Goal: Task Accomplishment & Management: Use online tool/utility

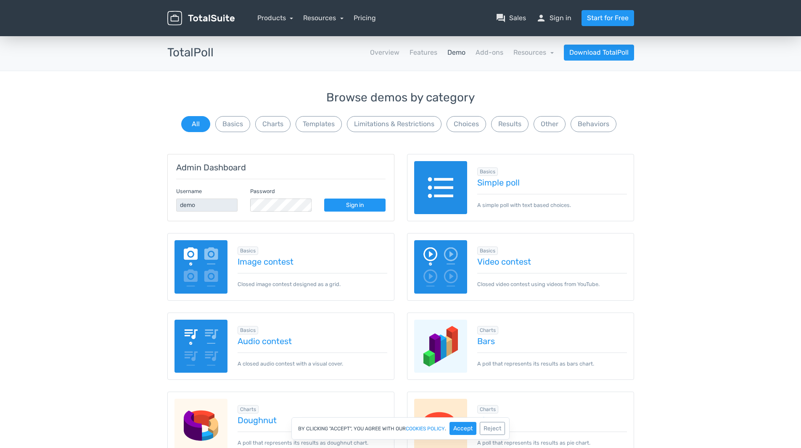
scroll to position [70, 0]
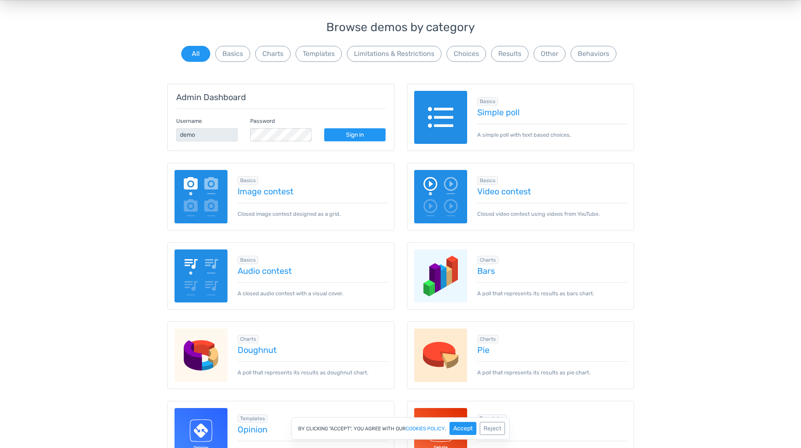
click at [214, 199] on img at bounding box center [201, 196] width 53 height 53
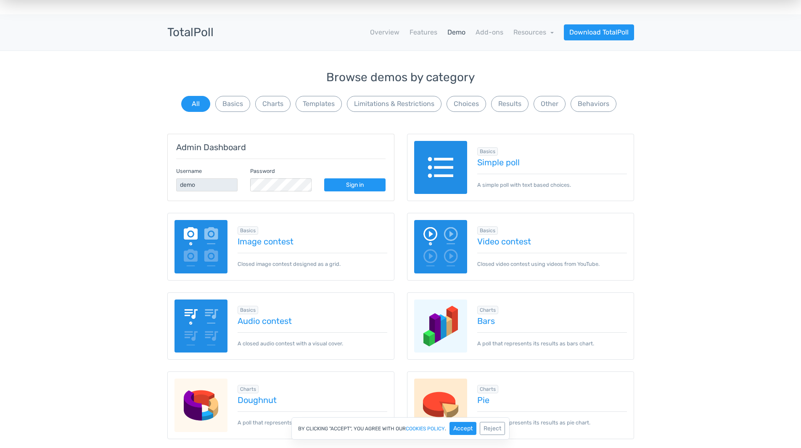
scroll to position [0, 0]
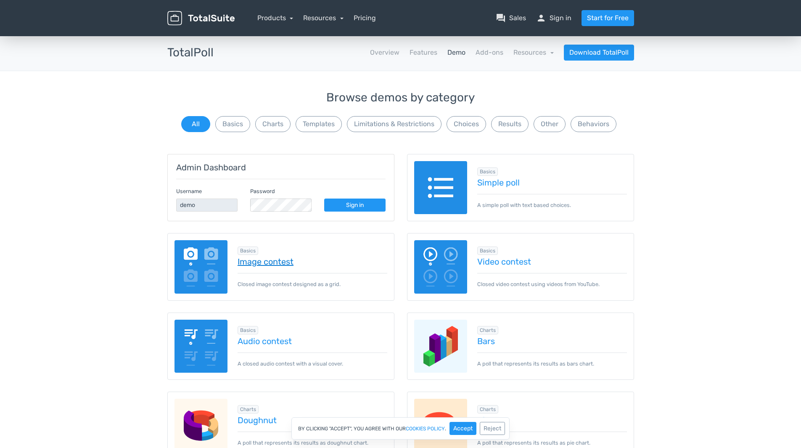
click at [273, 264] on link "Image contest" at bounding box center [313, 261] width 150 height 9
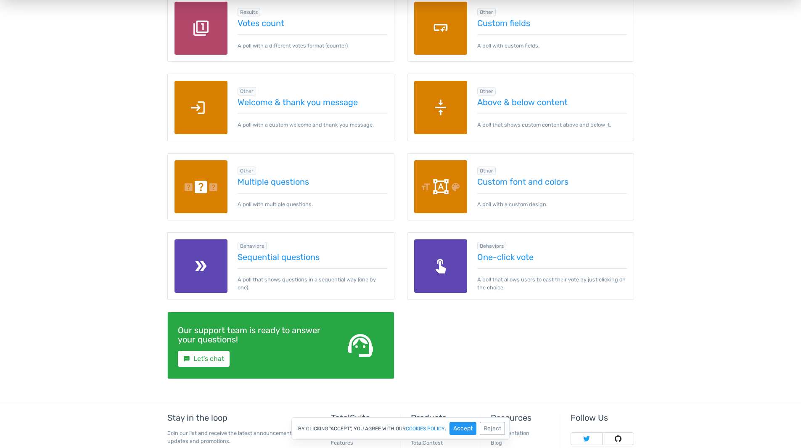
scroll to position [1122, 0]
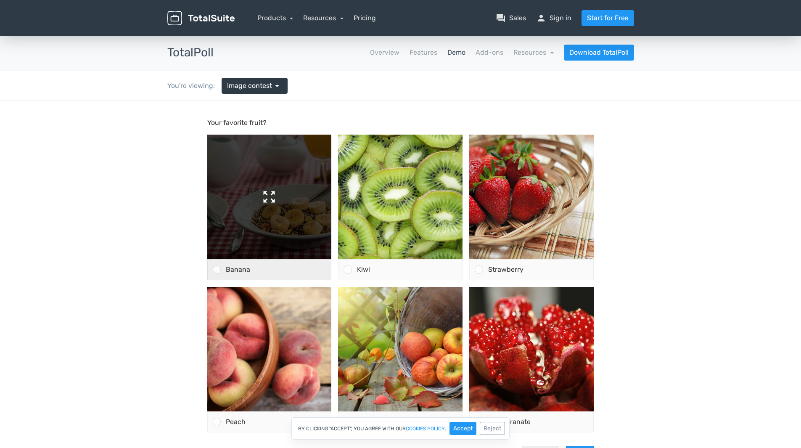
click at [282, 237] on img at bounding box center [269, 197] width 124 height 124
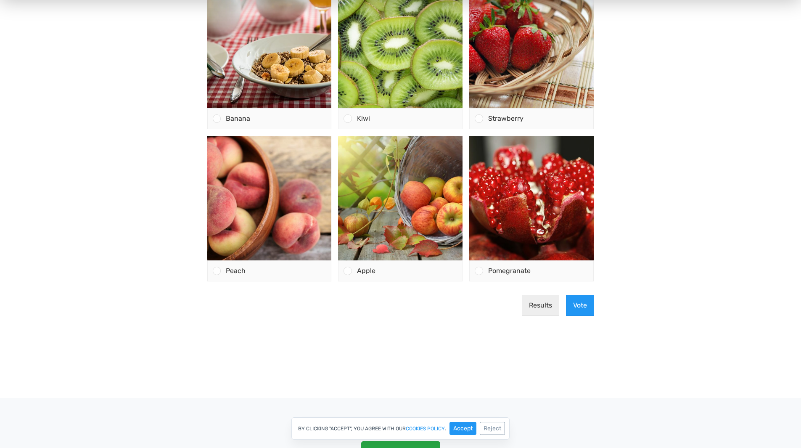
scroll to position [140, 0]
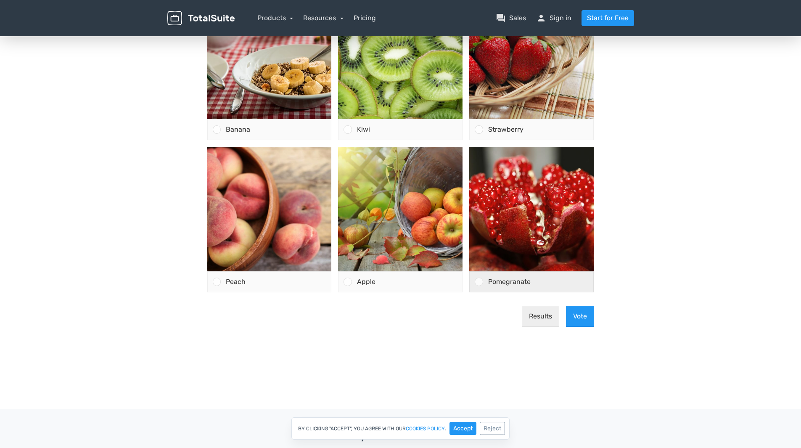
click at [481, 282] on div at bounding box center [479, 282] width 8 height 8
click at [479, 282] on input "Pomegranate" at bounding box center [479, 282] width 0 height 0
click at [586, 320] on button "Vote" at bounding box center [580, 316] width 28 height 21
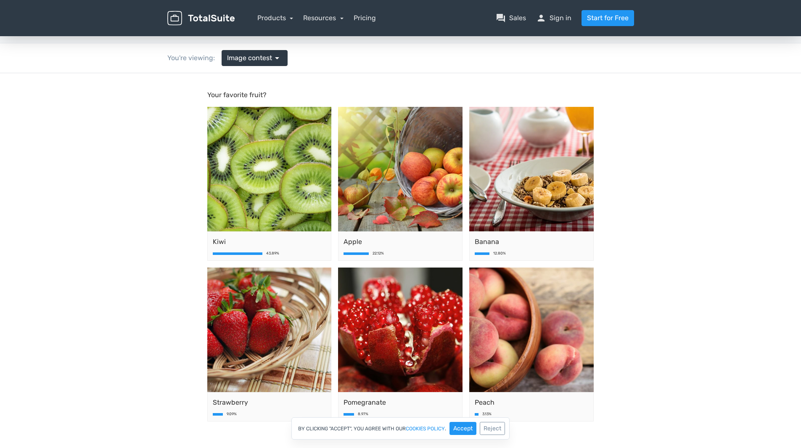
scroll to position [0, 0]
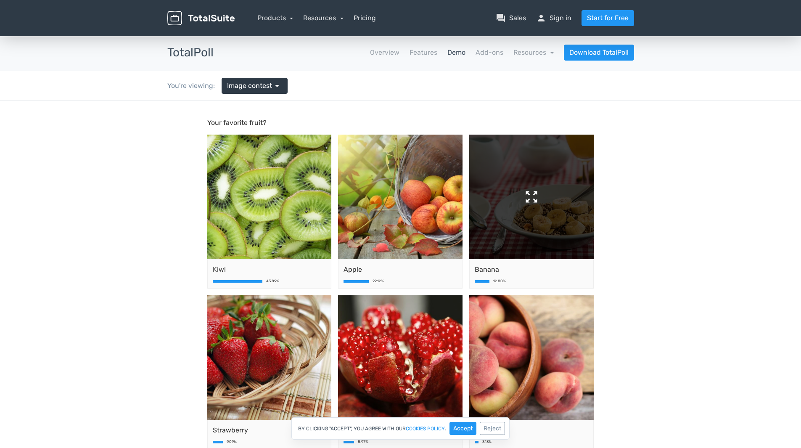
click at [529, 197] on img at bounding box center [531, 197] width 124 height 124
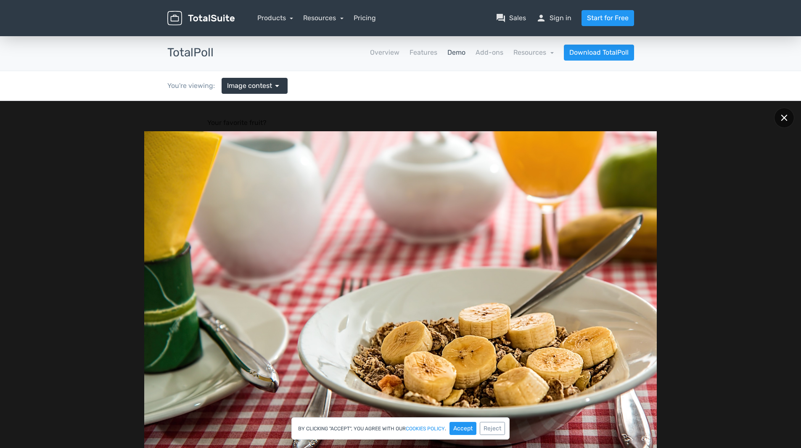
click at [781, 118] on div at bounding box center [784, 118] width 20 height 20
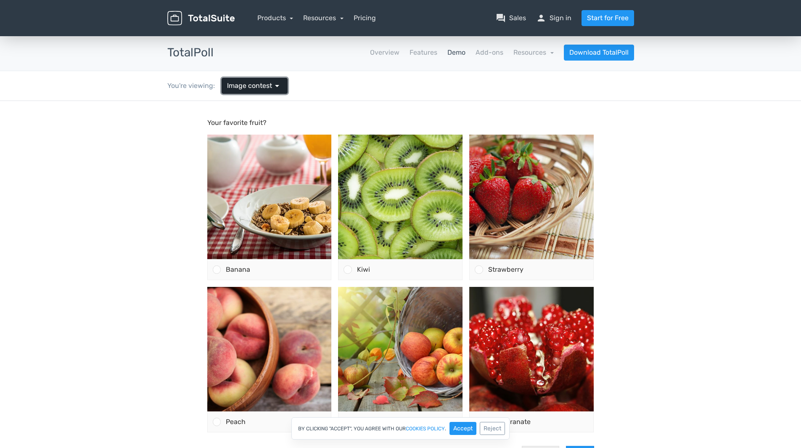
click at [272, 86] on span "arrow_drop_down" at bounding box center [277, 86] width 10 height 10
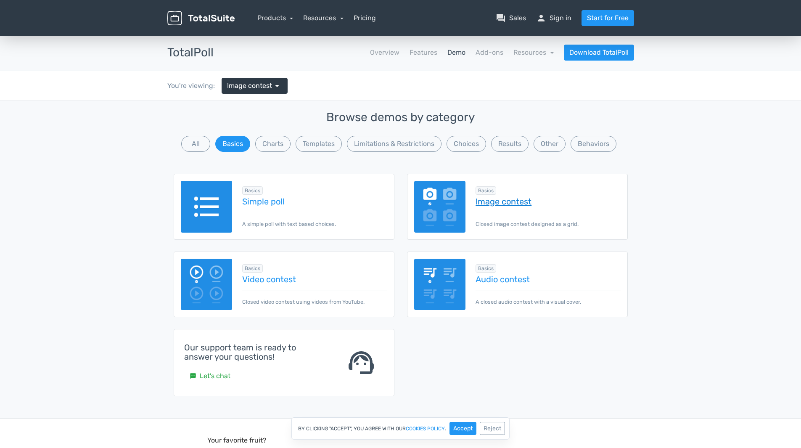
click at [516, 197] on link "Image contest" at bounding box center [548, 201] width 145 height 9
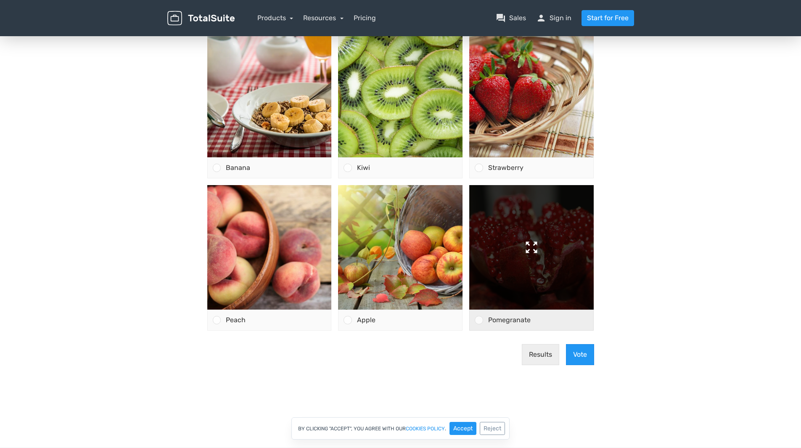
scroll to position [210, 0]
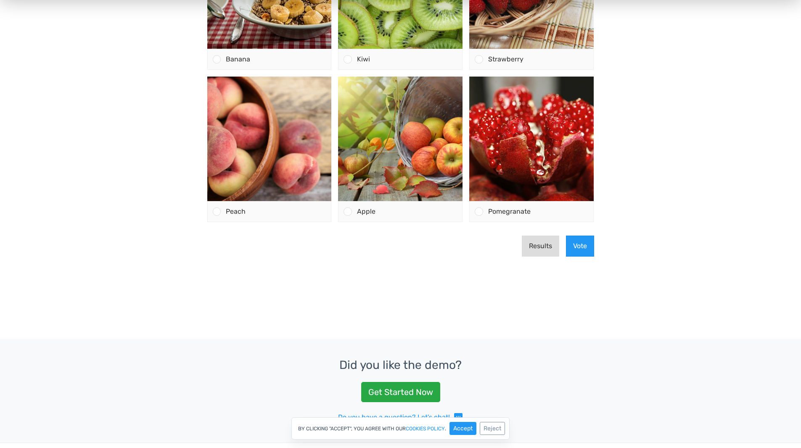
click at [551, 250] on button "Results" at bounding box center [540, 246] width 37 height 21
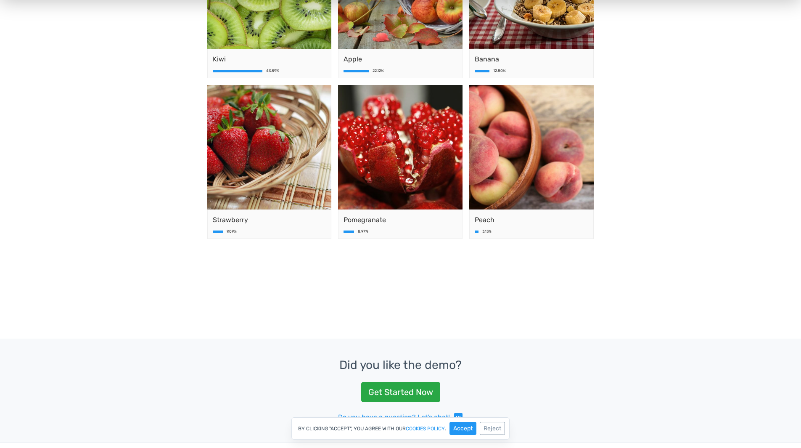
scroll to position [0, 0]
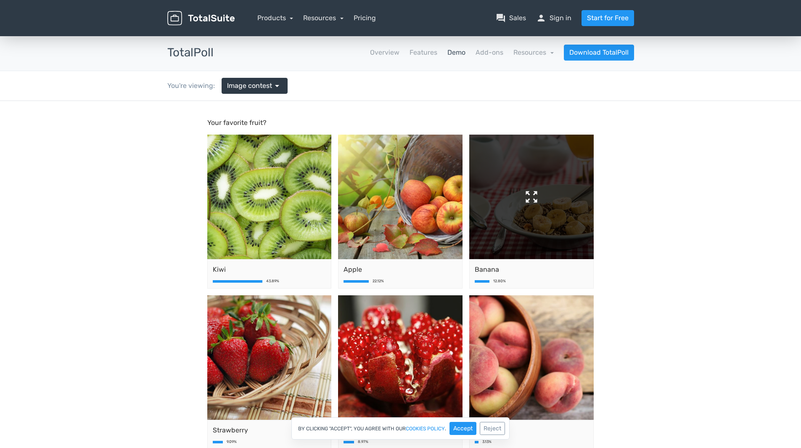
click at [545, 190] on img at bounding box center [531, 197] width 124 height 124
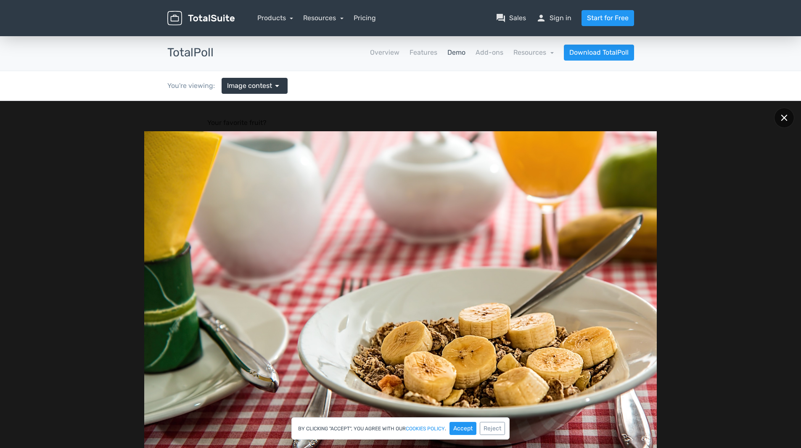
click at [788, 121] on div at bounding box center [784, 118] width 20 height 20
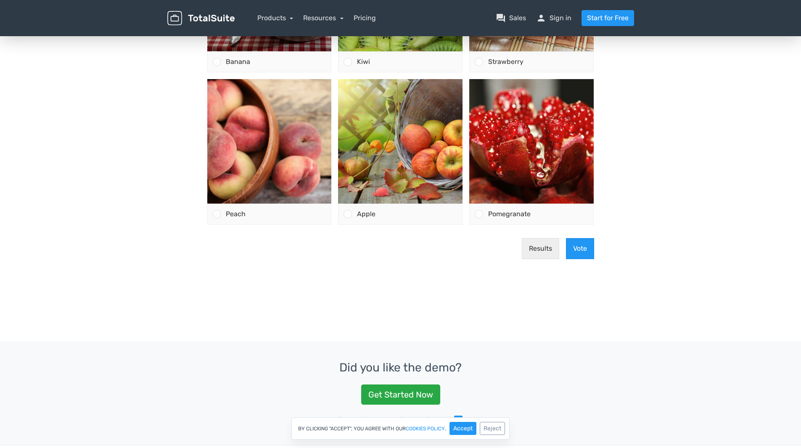
scroll to position [210, 0]
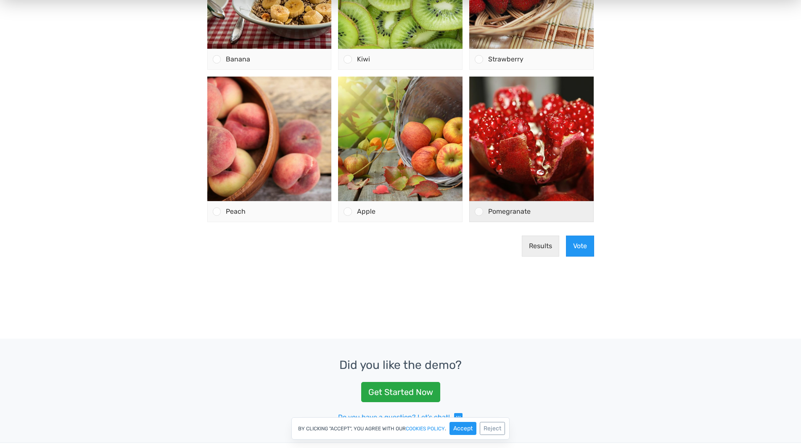
click at [478, 210] on div at bounding box center [479, 211] width 8 height 8
click at [479, 212] on input "Pomegranate" at bounding box center [479, 212] width 0 height 0
click at [577, 249] on button "Vote" at bounding box center [580, 246] width 28 height 21
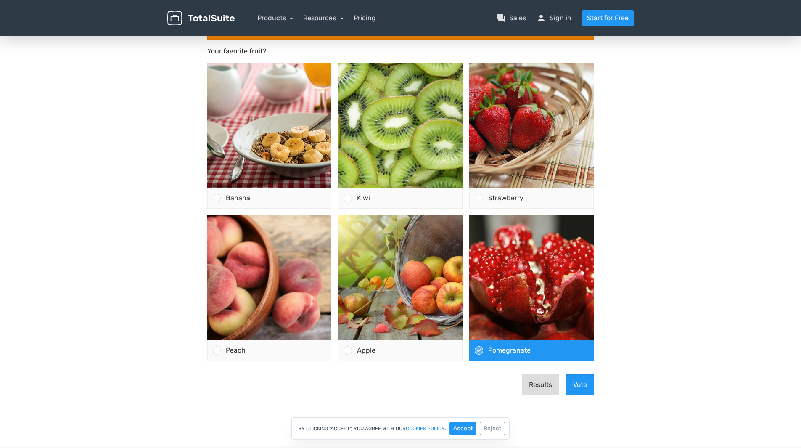
scroll to position [140, 0]
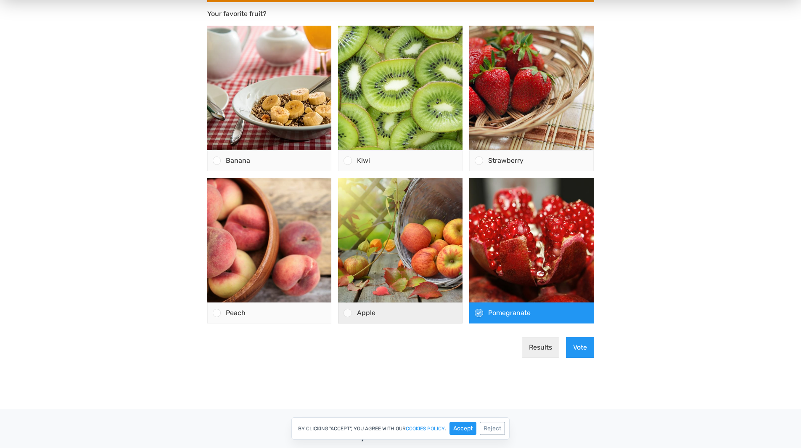
click at [347, 314] on div at bounding box center [348, 313] width 8 height 8
click at [348, 313] on input "Apple" at bounding box center [348, 313] width 0 height 0
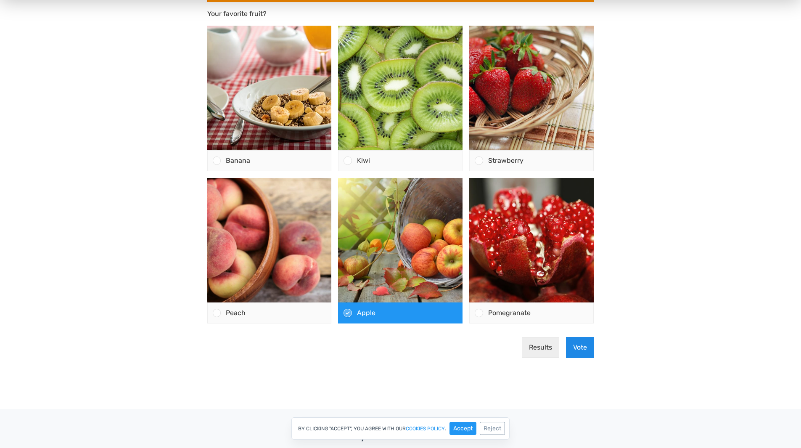
click at [569, 345] on button "Vote" at bounding box center [580, 347] width 28 height 21
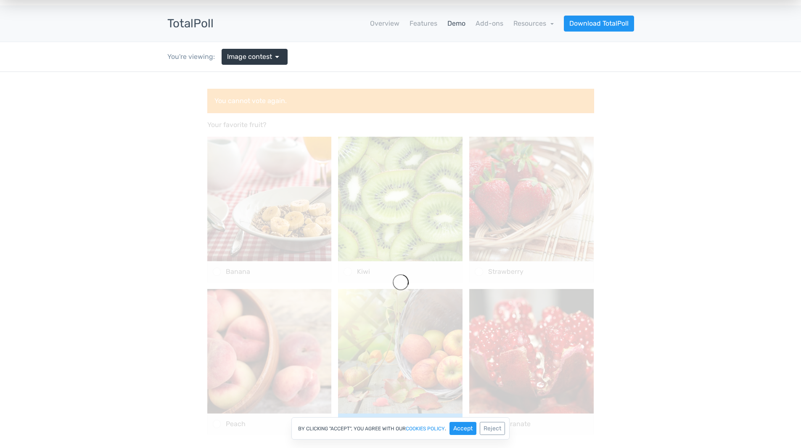
scroll to position [0, 0]
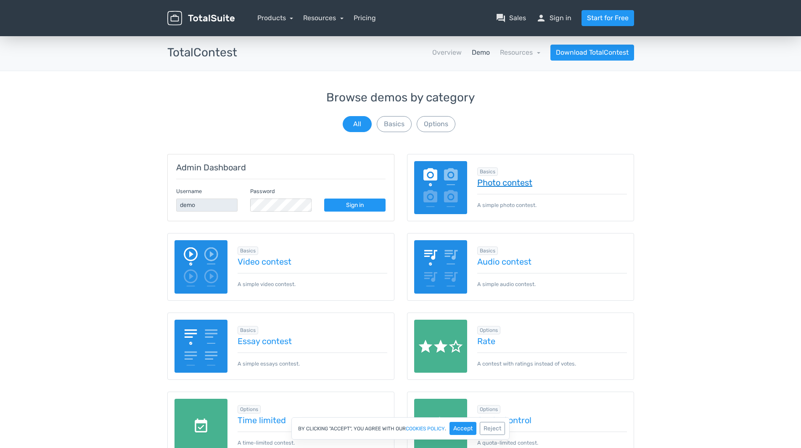
click at [526, 182] on link "Photo contest" at bounding box center [552, 182] width 150 height 9
click at [397, 124] on button "Basics" at bounding box center [394, 124] width 35 height 16
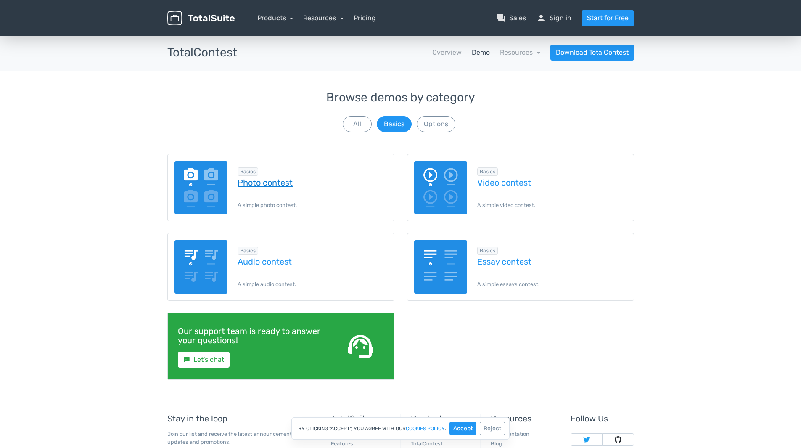
click at [260, 185] on link "Photo contest" at bounding box center [313, 182] width 150 height 9
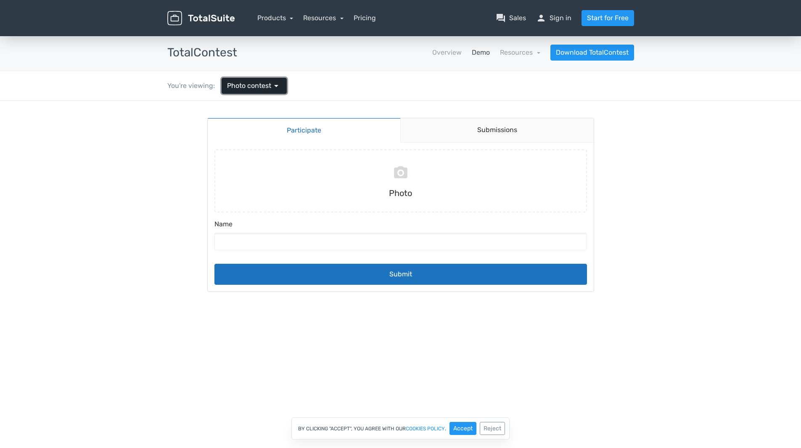
click at [250, 91] on link "Photo contest arrow_drop_down" at bounding box center [254, 86] width 65 height 16
